Goal: Task Accomplishment & Management: Use online tool/utility

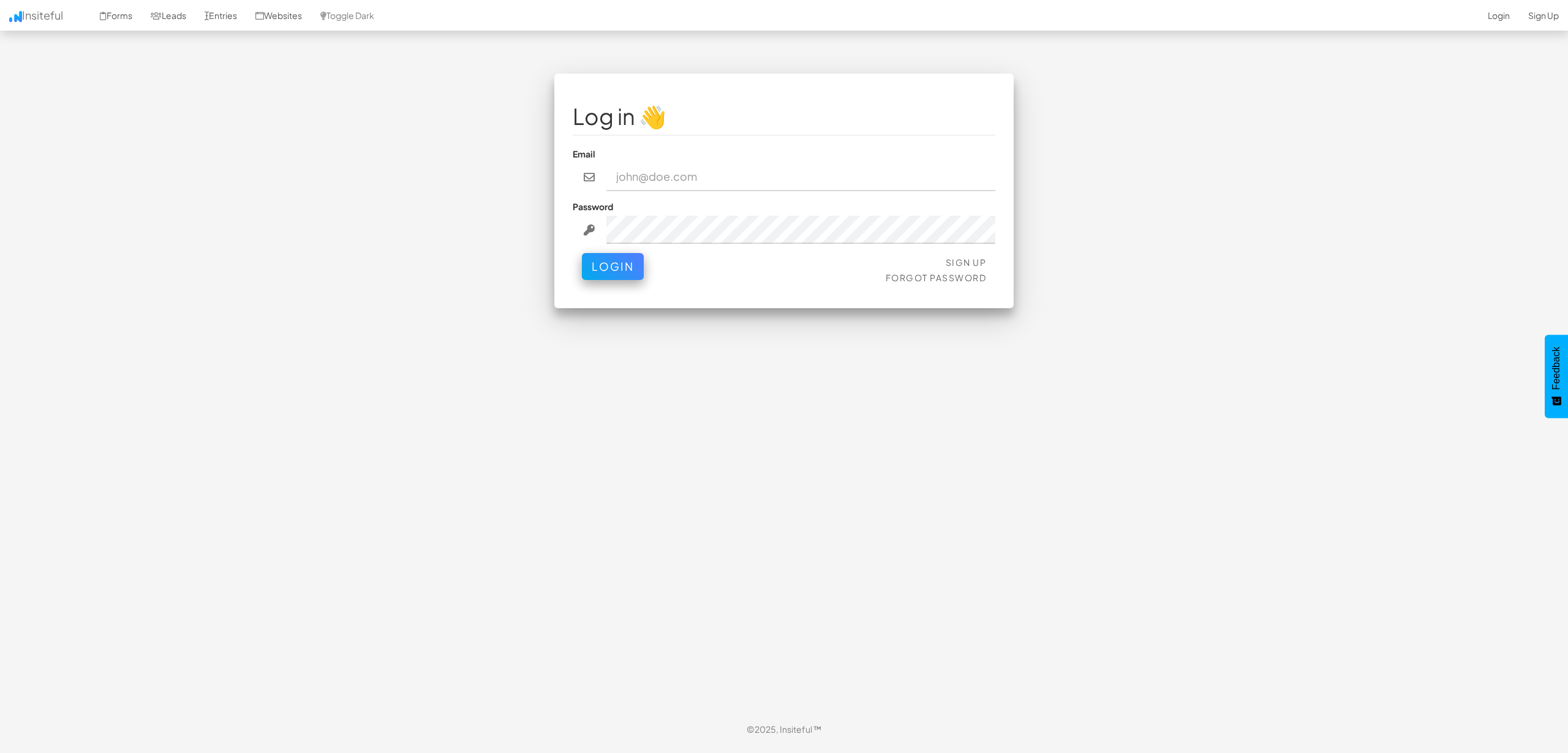
click at [695, 162] on div "Email" at bounding box center [784, 169] width 423 height 44
click at [696, 176] on input "email" at bounding box center [801, 176] width 390 height 28
click at [1485, 17] on link "Login" at bounding box center [1499, 15] width 41 height 31
paste input "ccooper@approvely.com"
type input "ccooper@approvely.com"
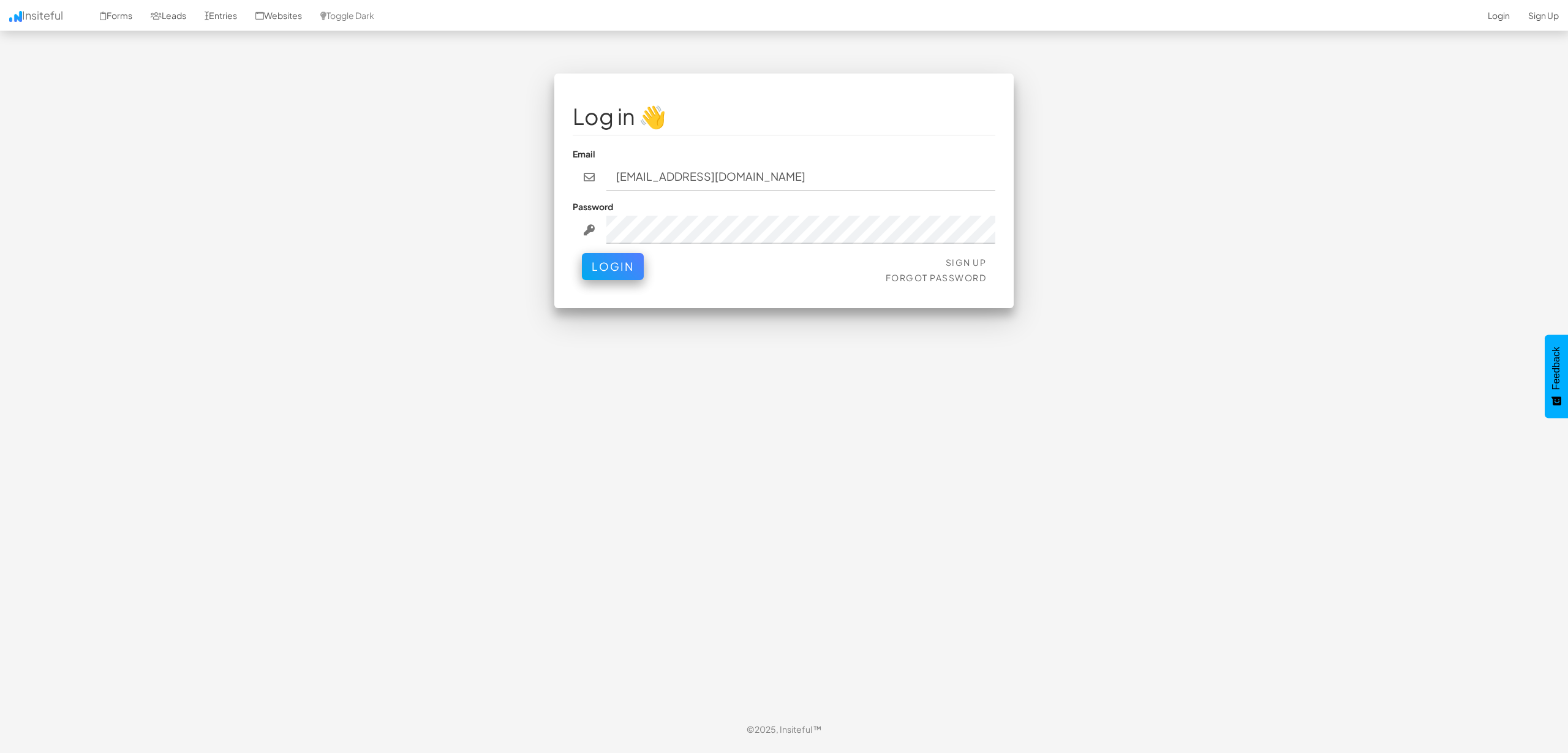
click at [700, 208] on div "Password" at bounding box center [784, 222] width 423 height 44
click at [622, 263] on button "Login" at bounding box center [613, 263] width 62 height 27
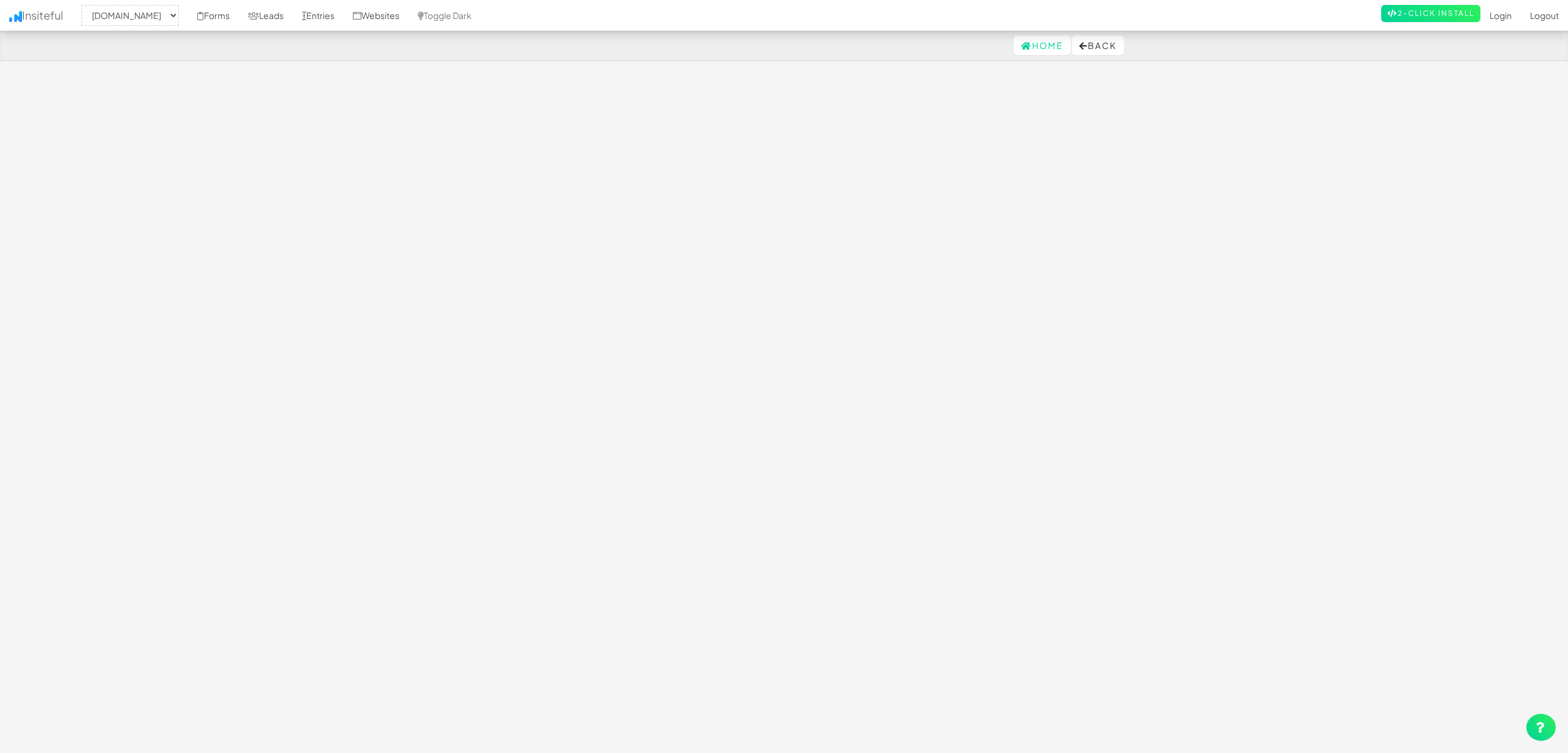
select select "2434"
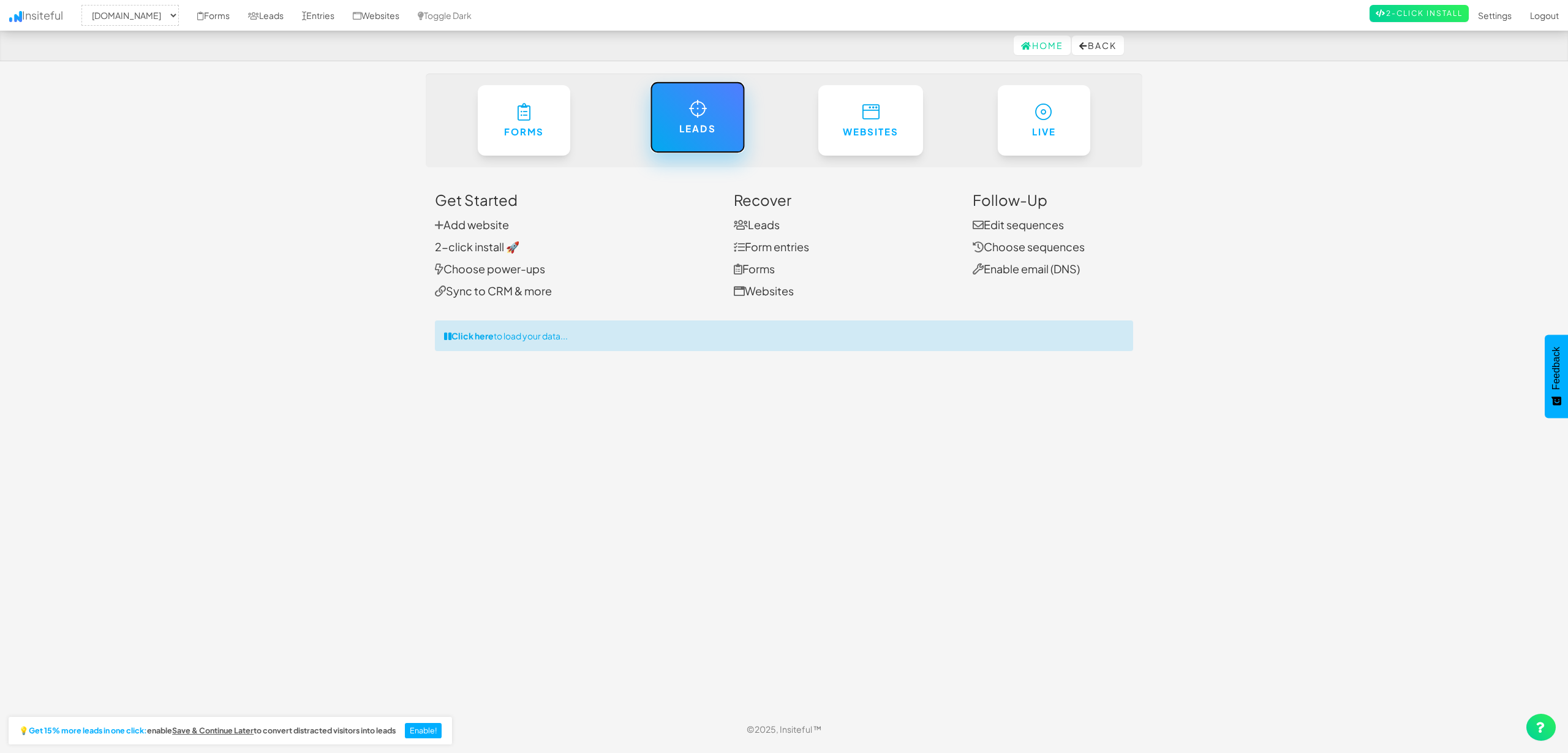
click at [685, 118] on link "Leads" at bounding box center [697, 117] width 95 height 72
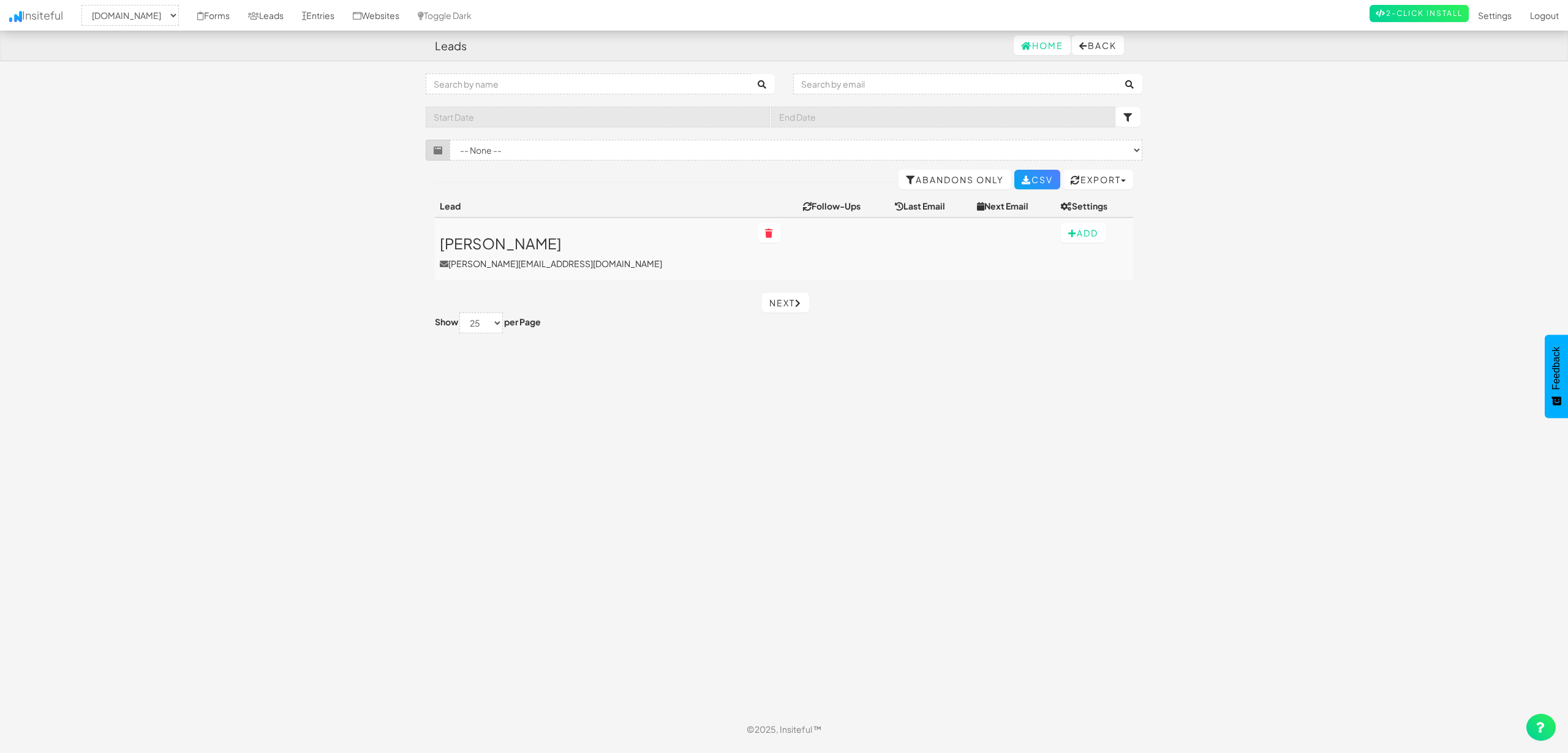
select select "2434"
click at [479, 239] on h3 "[PERSON_NAME]" at bounding box center [594, 243] width 309 height 15
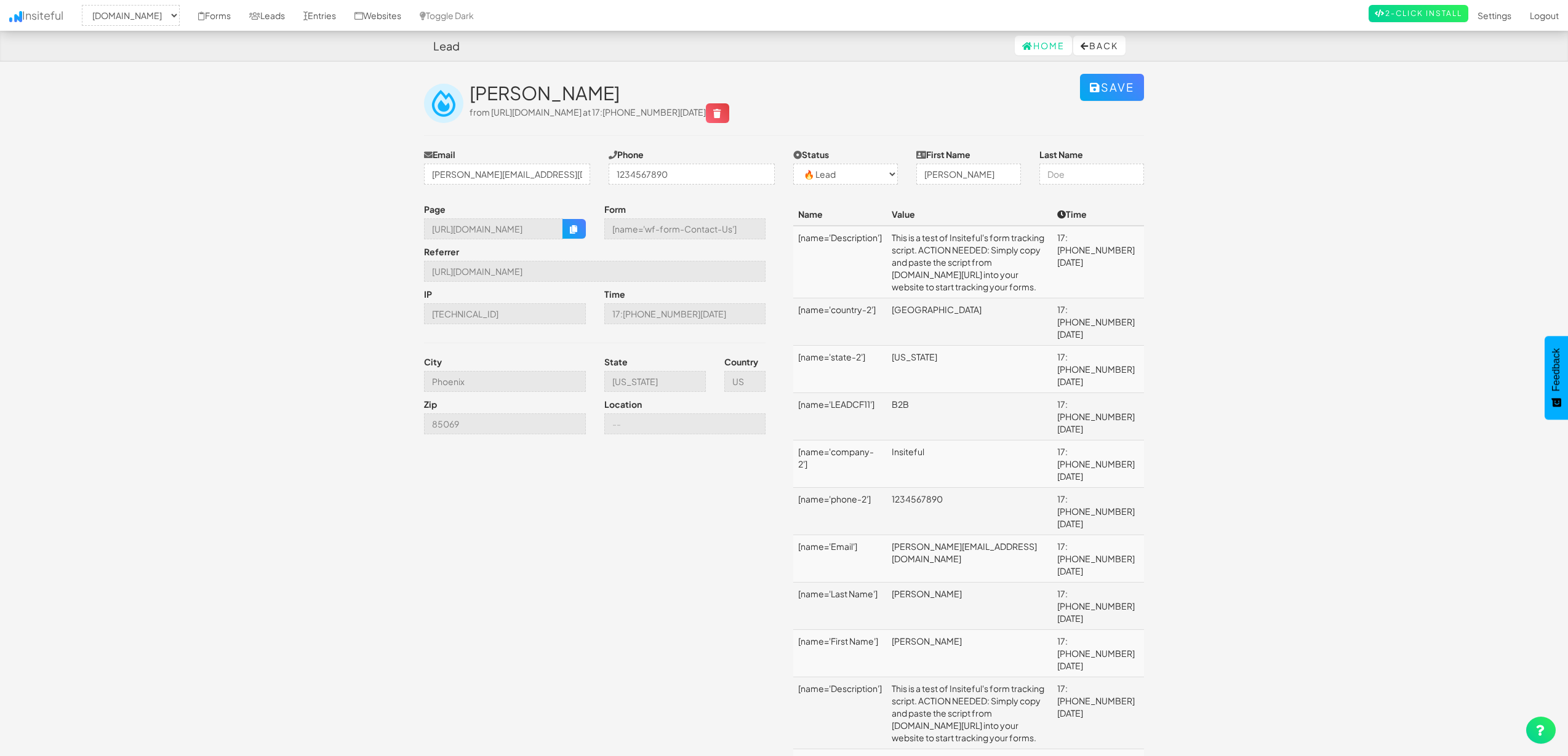
select select "2434"
select select "0"
click at [1115, 41] on button "Back" at bounding box center [1099, 46] width 52 height 19
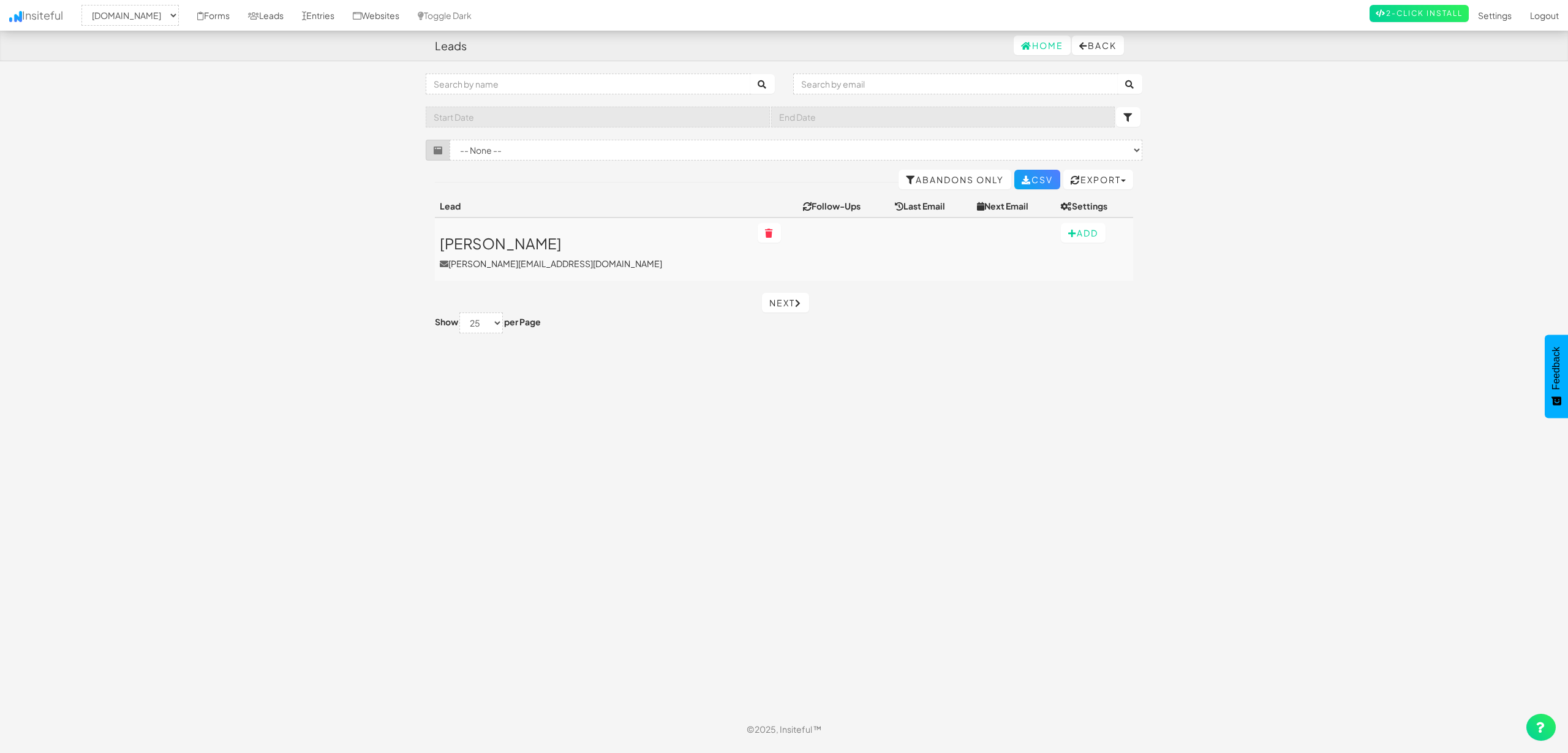
select select "2434"
click at [1434, 11] on link "2-Click Install" at bounding box center [1419, 14] width 100 height 17
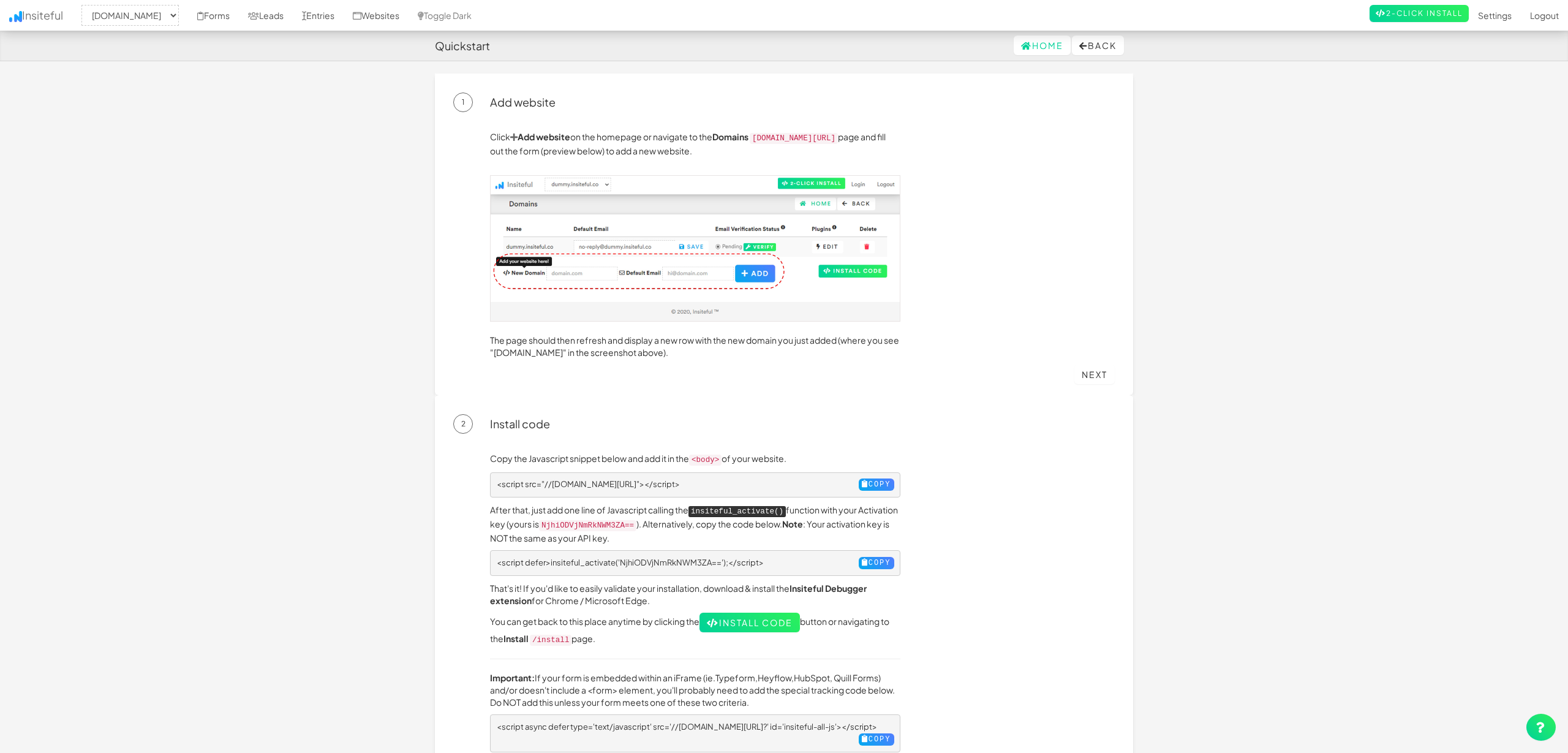
select select "2434"
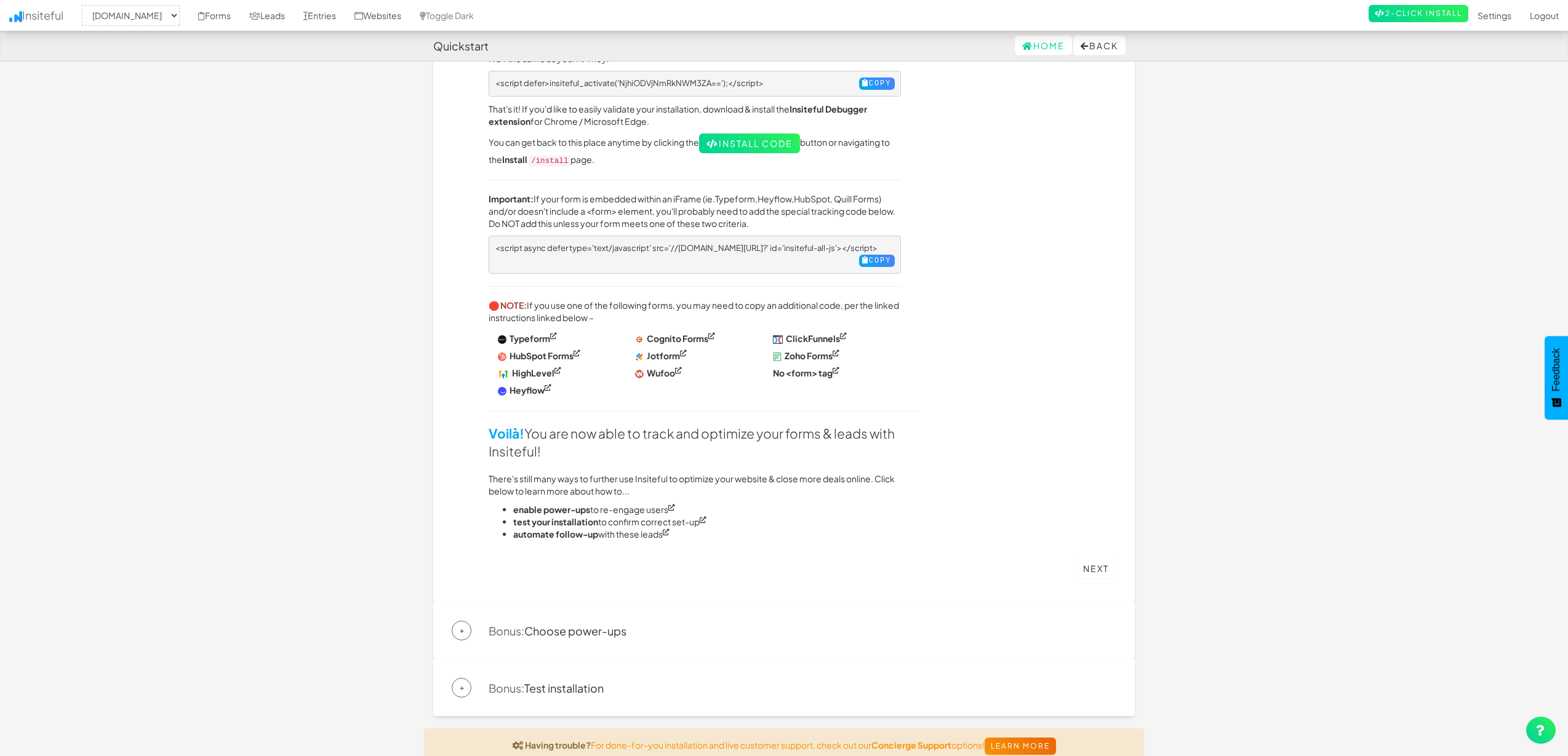
scroll to position [545, 0]
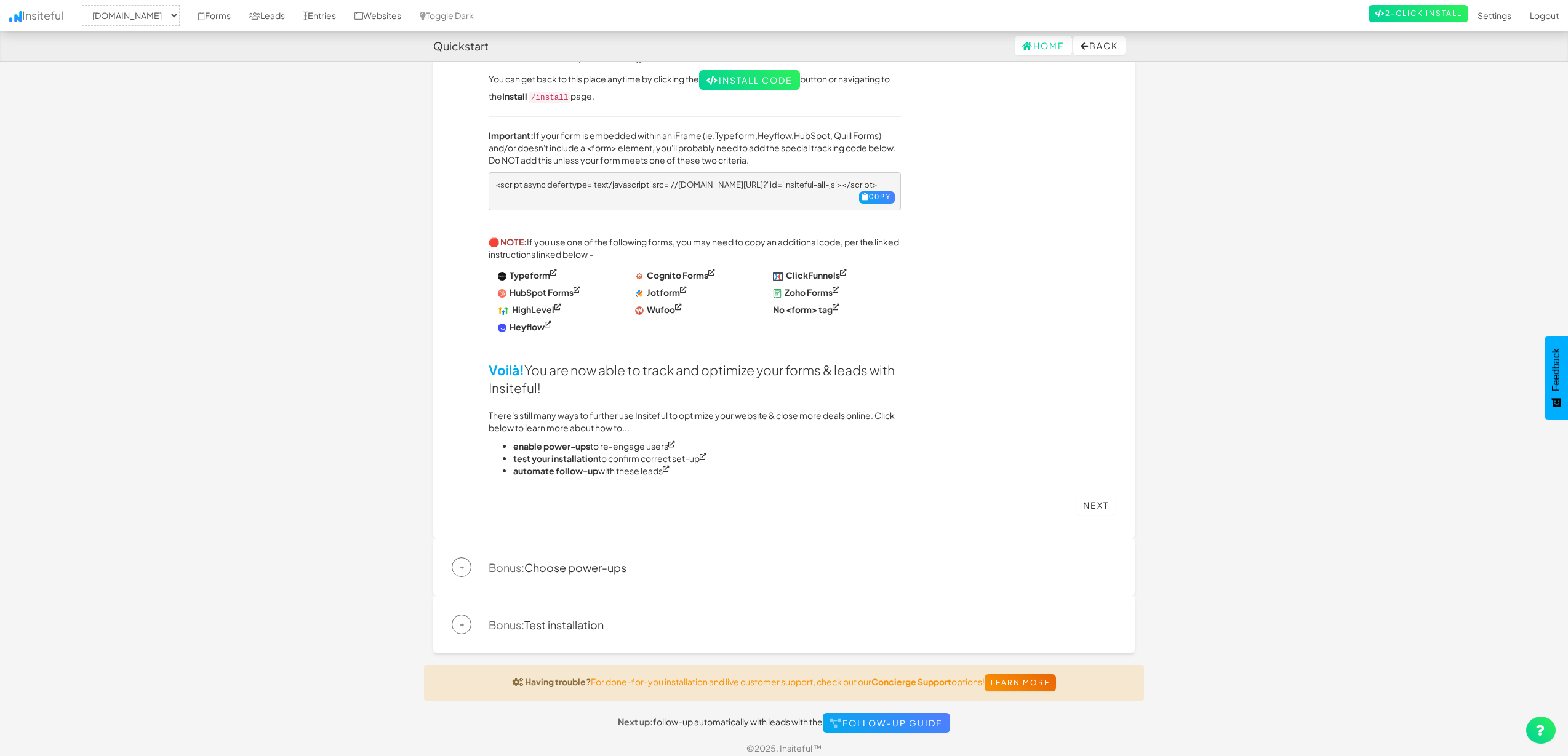
click at [474, 561] on div "+ Bonus: Choose power-ups" at bounding box center [784, 567] width 665 height 19
click at [588, 561] on link "Bonus: Choose power-ups" at bounding box center [558, 567] width 138 height 15
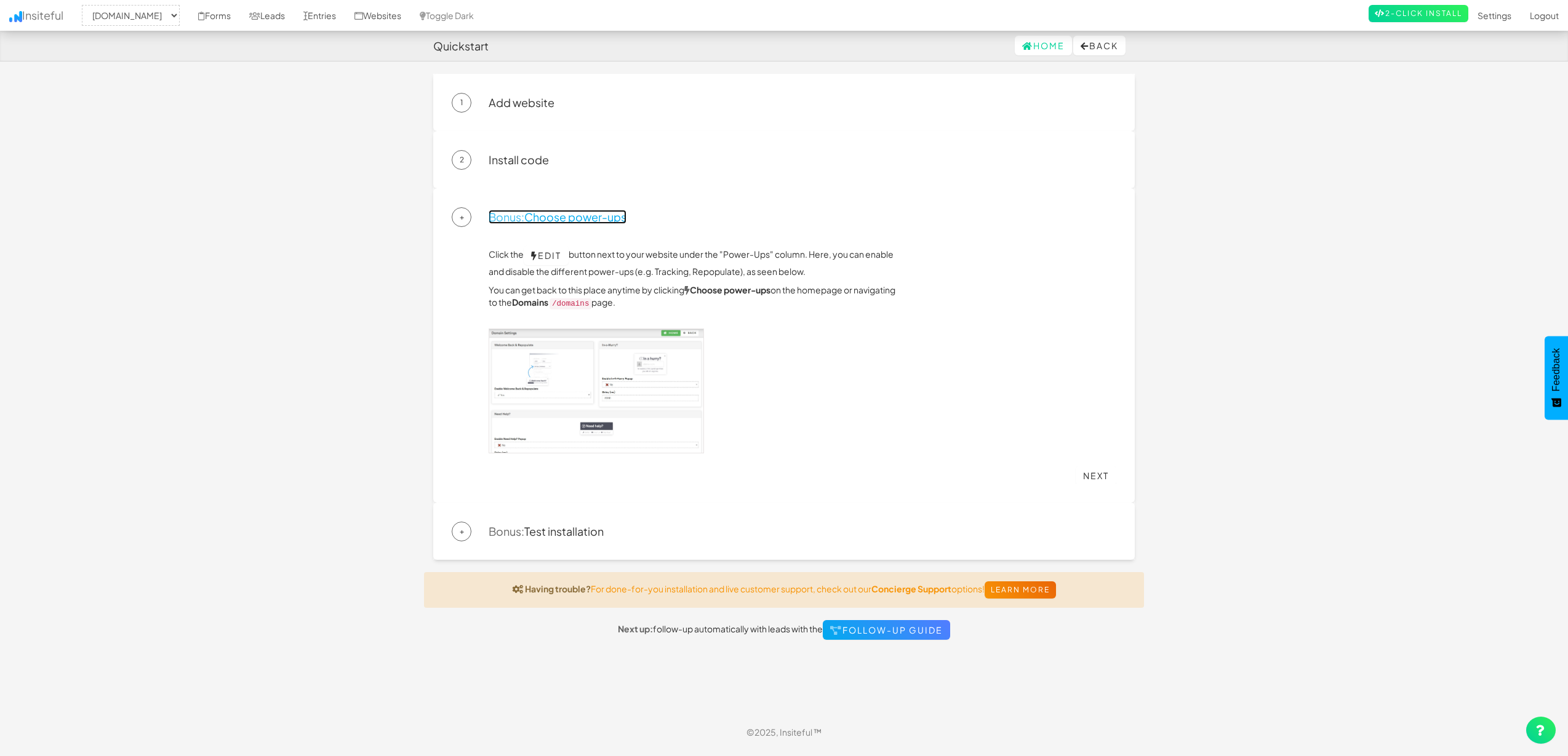
scroll to position [0, 0]
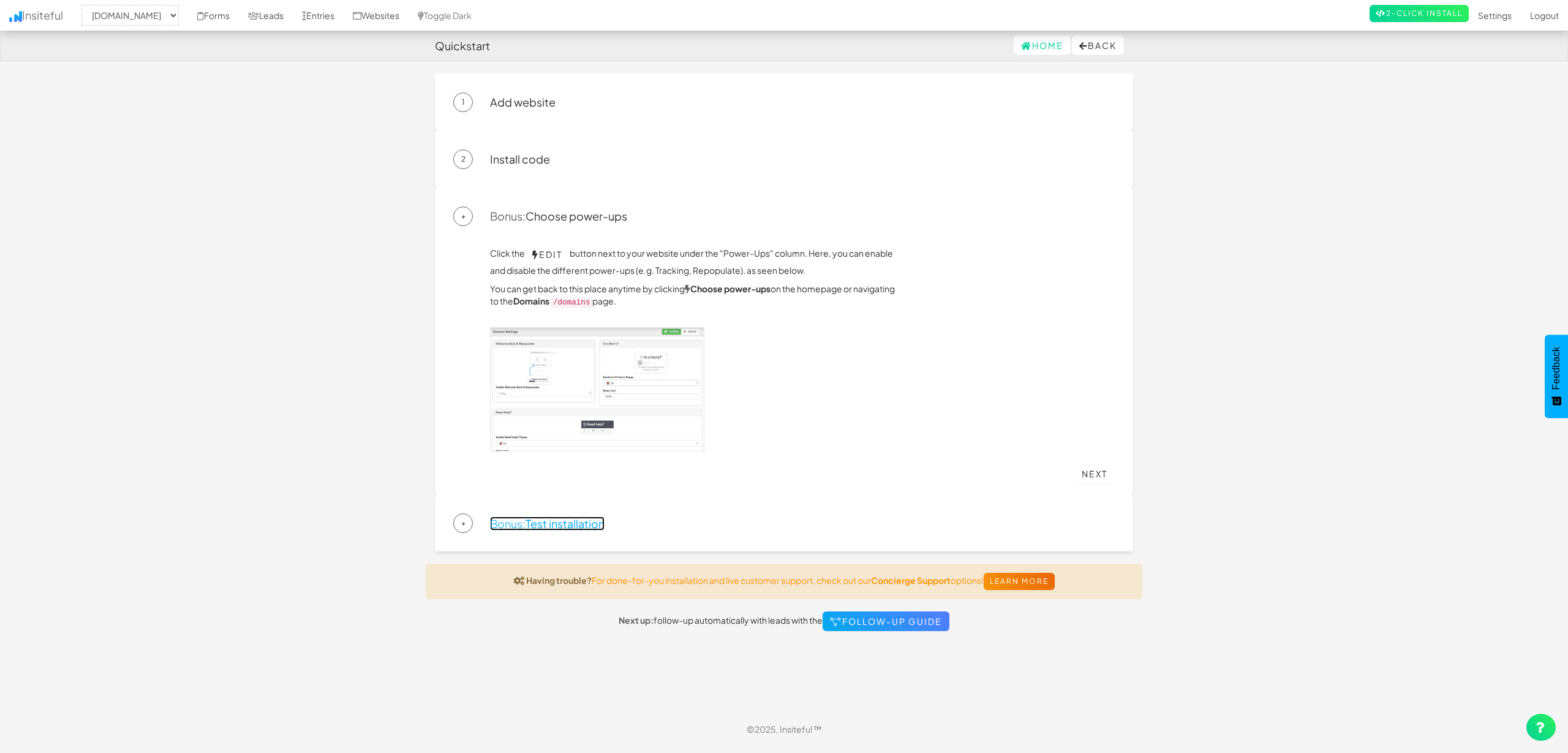
click at [581, 527] on link "Bonus: Test installation" at bounding box center [547, 524] width 114 height 15
